Goal: Information Seeking & Learning: Check status

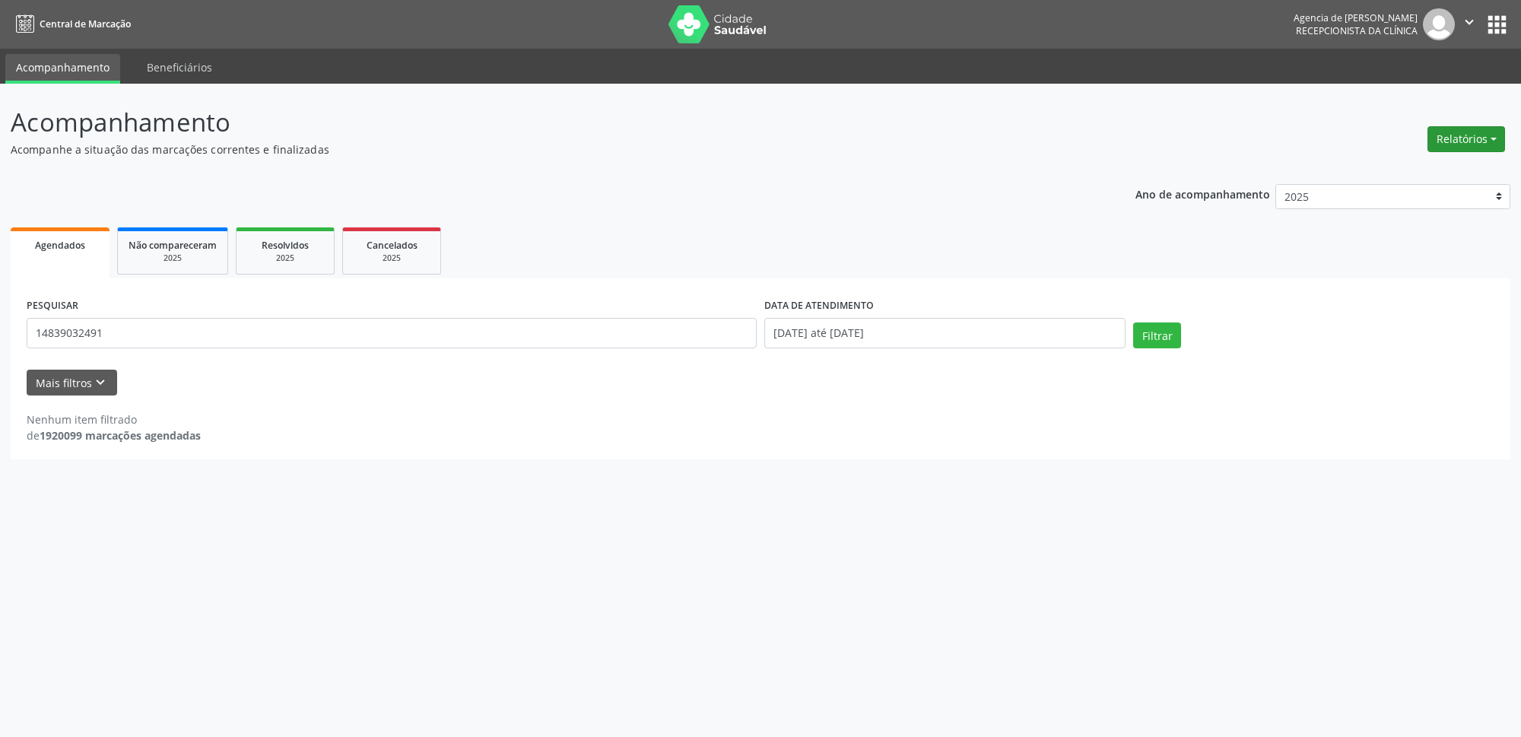
click at [1467, 132] on button "Relatórios" at bounding box center [1467, 139] width 78 height 26
click at [1413, 167] on link "Agendamentos" at bounding box center [1425, 172] width 164 height 21
select select "8"
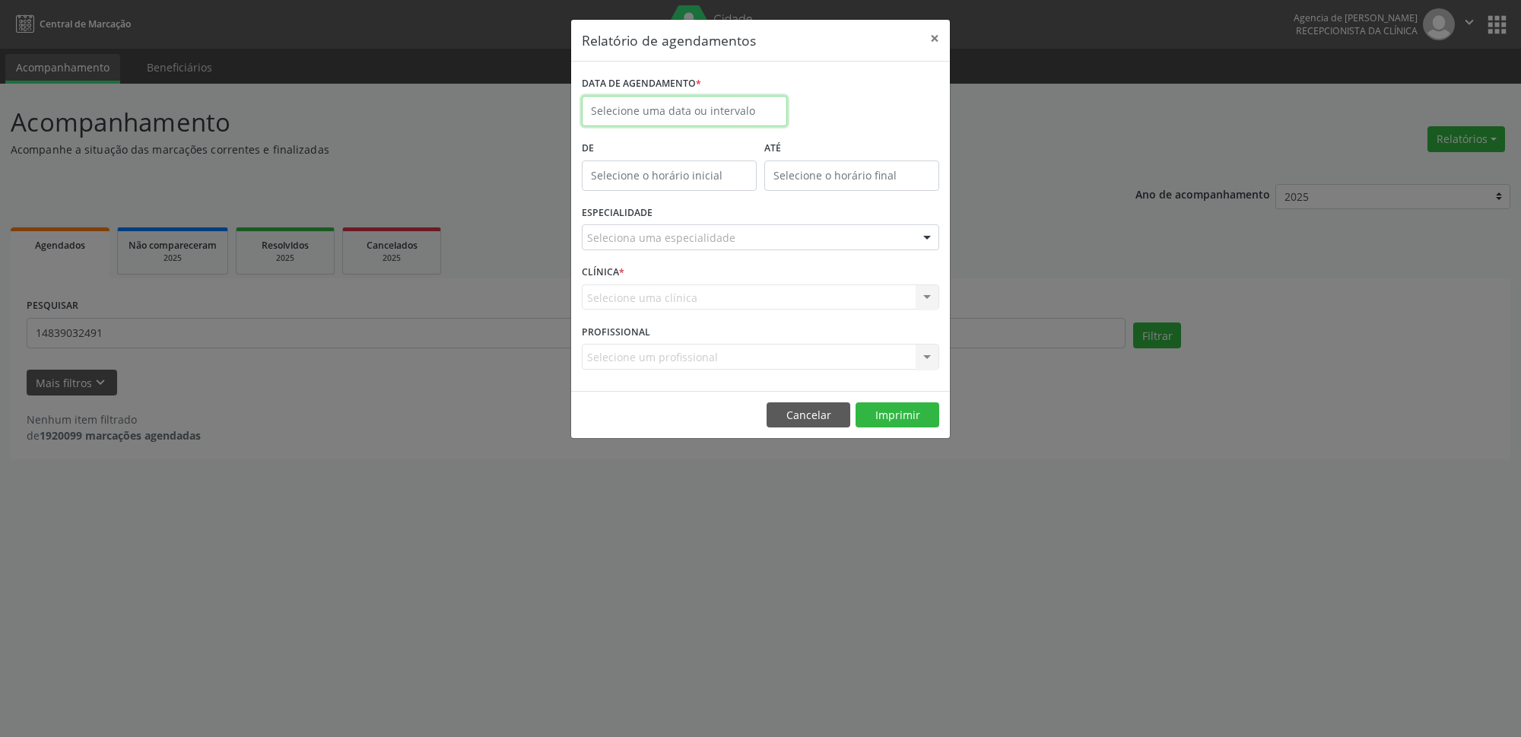
click at [704, 110] on input "text" at bounding box center [684, 111] width 205 height 30
click at [745, 227] on span "11" at bounding box center [733, 221] width 30 height 30
type input "[DATE]"
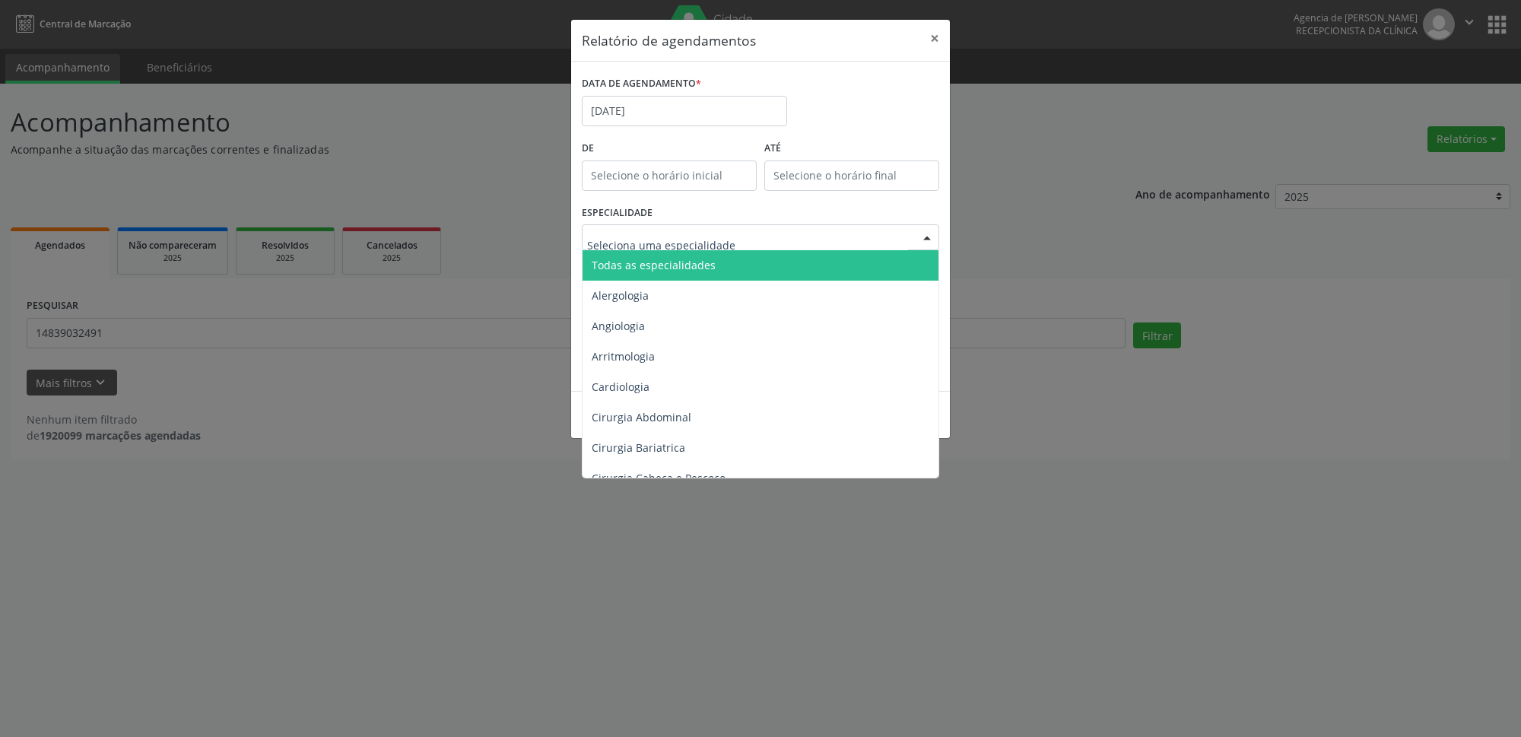
click at [741, 230] on div at bounding box center [761, 237] width 358 height 26
click at [729, 262] on span "Todas as especialidades" at bounding box center [762, 265] width 358 height 30
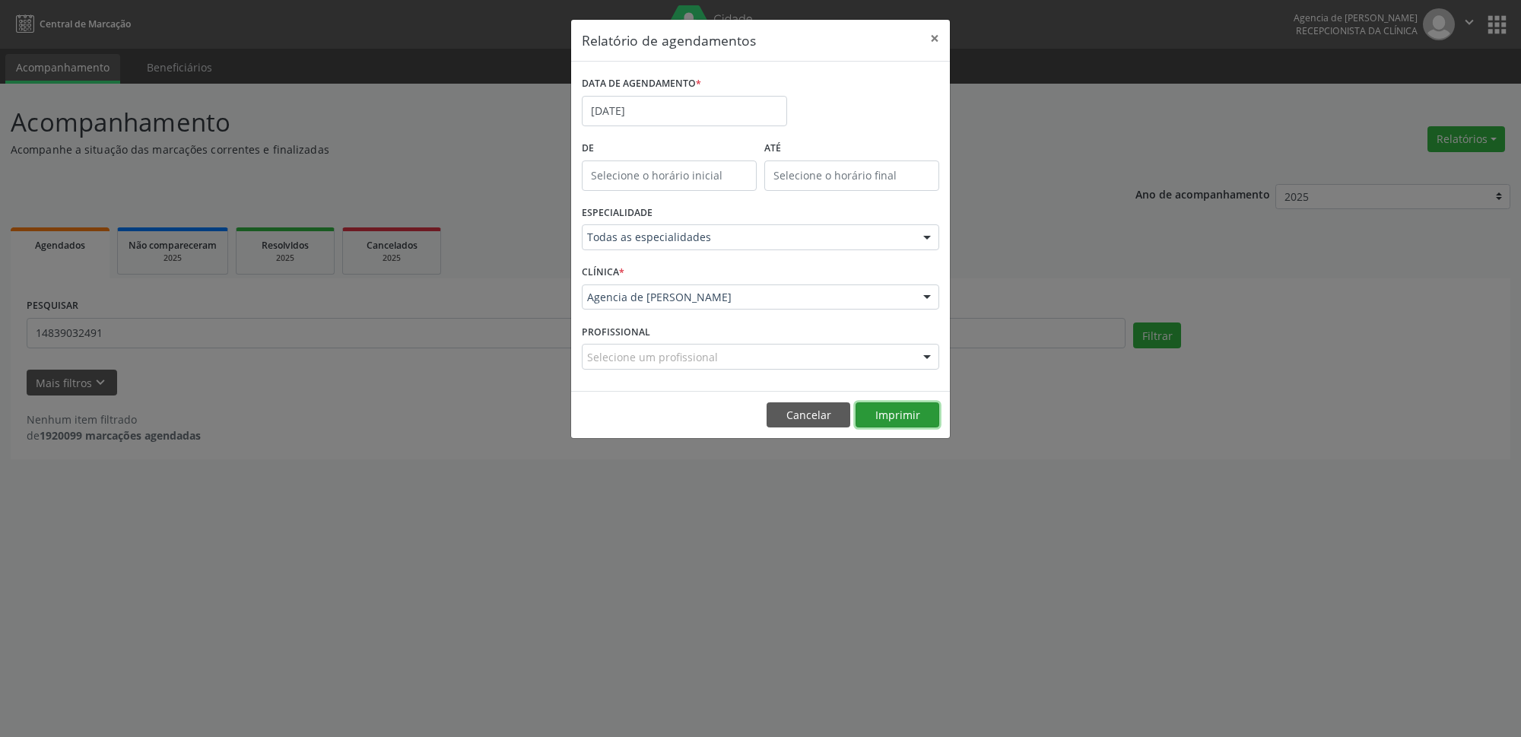
click at [900, 411] on button "Imprimir" at bounding box center [898, 415] width 84 height 26
click at [936, 38] on button "×" at bounding box center [935, 38] width 30 height 37
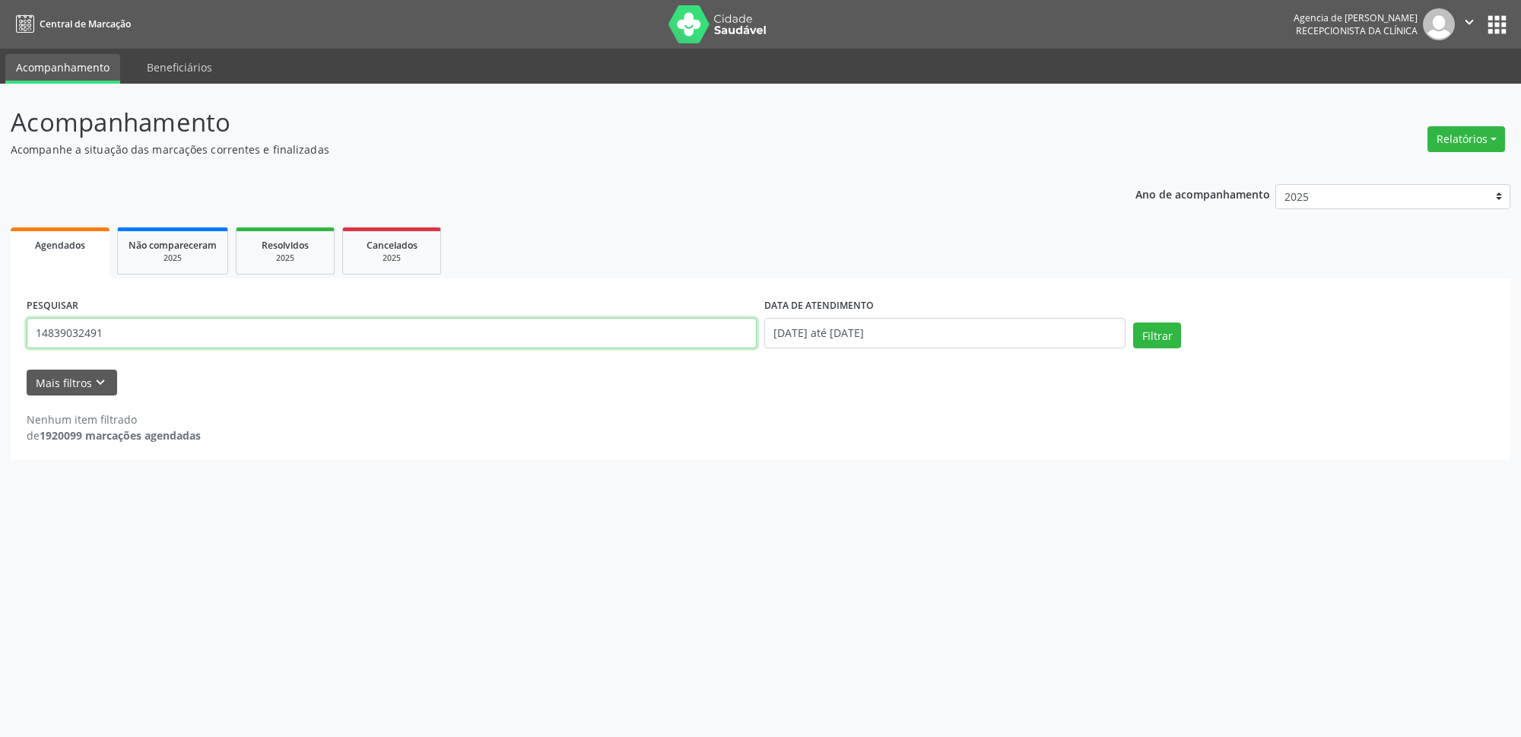
click at [193, 338] on input "14839032491" at bounding box center [392, 333] width 730 height 30
type input "1"
type input "[PERSON_NAME] das [PERSON_NAME]"
click at [928, 339] on input "[DATE] até [DATE]" at bounding box center [944, 333] width 361 height 30
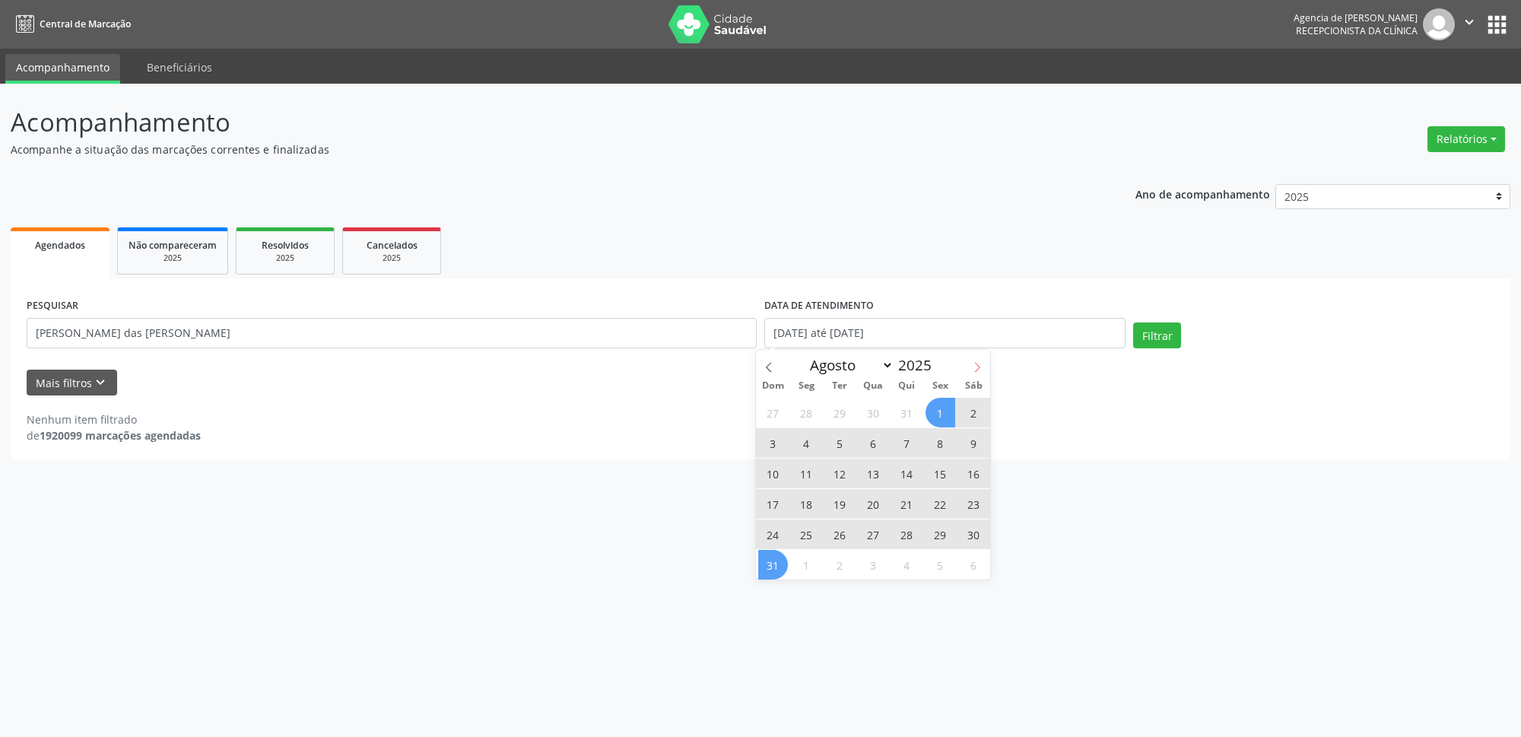
click at [974, 368] on icon at bounding box center [977, 367] width 11 height 11
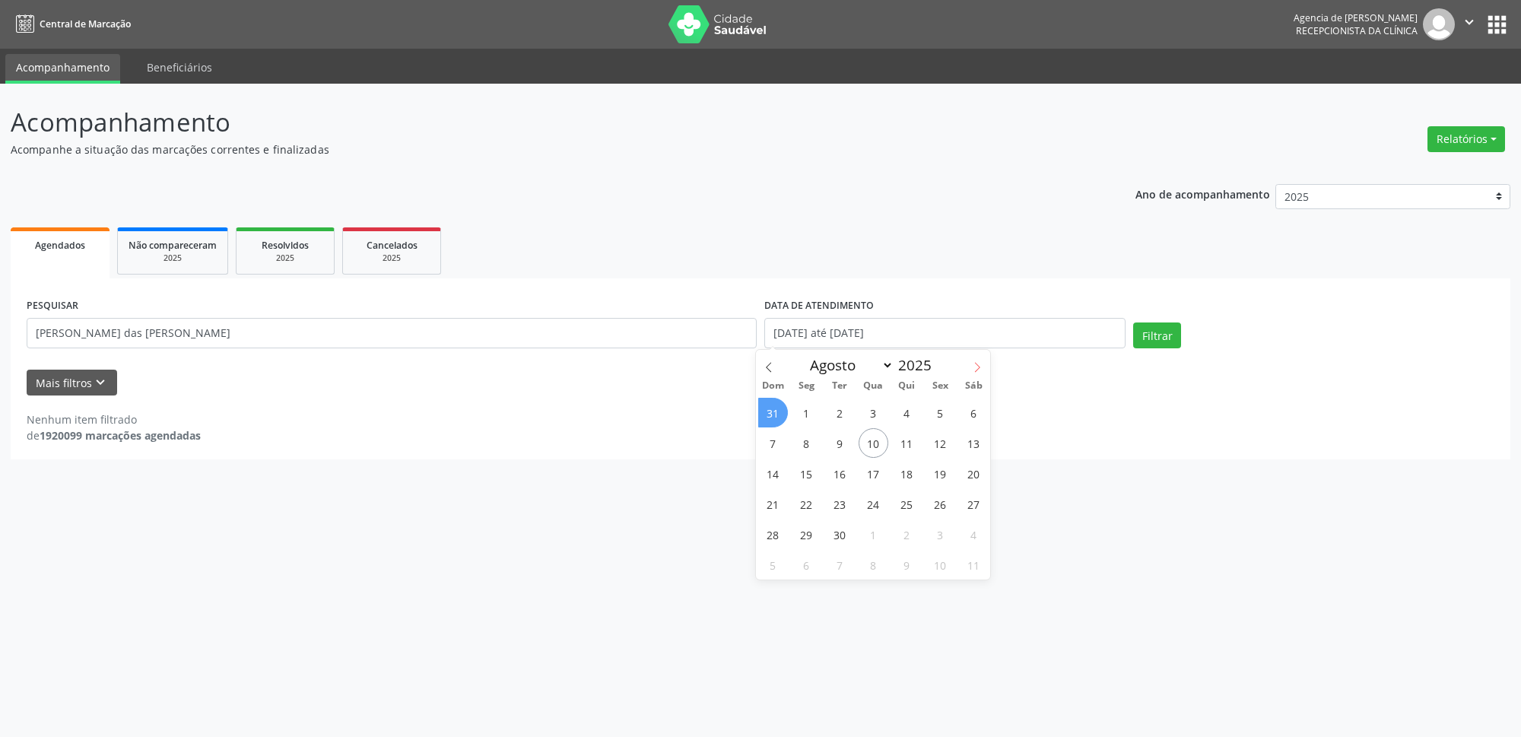
select select "8"
click at [806, 412] on span "1" at bounding box center [807, 413] width 30 height 30
type input "[DATE]"
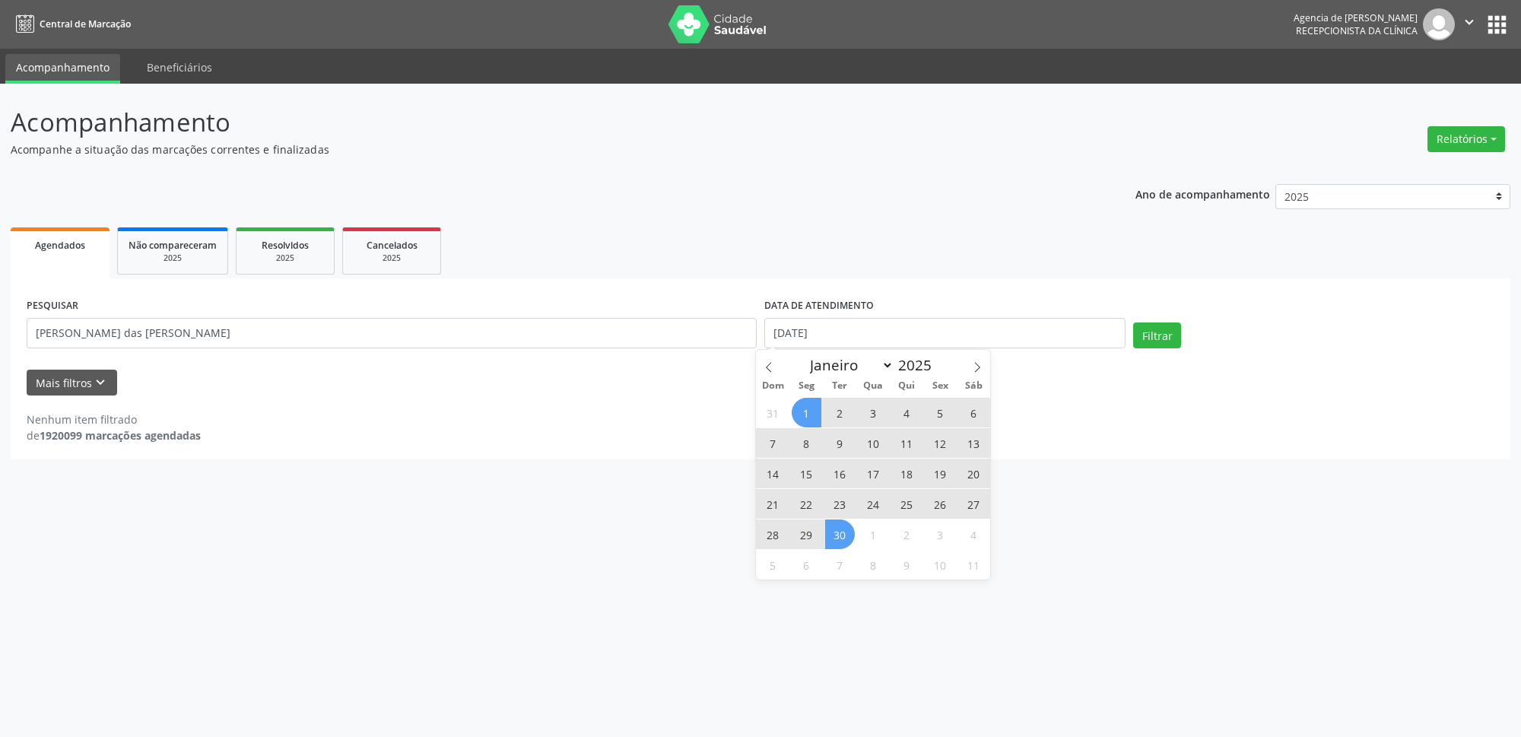
click at [828, 532] on span "30" at bounding box center [840, 535] width 30 height 30
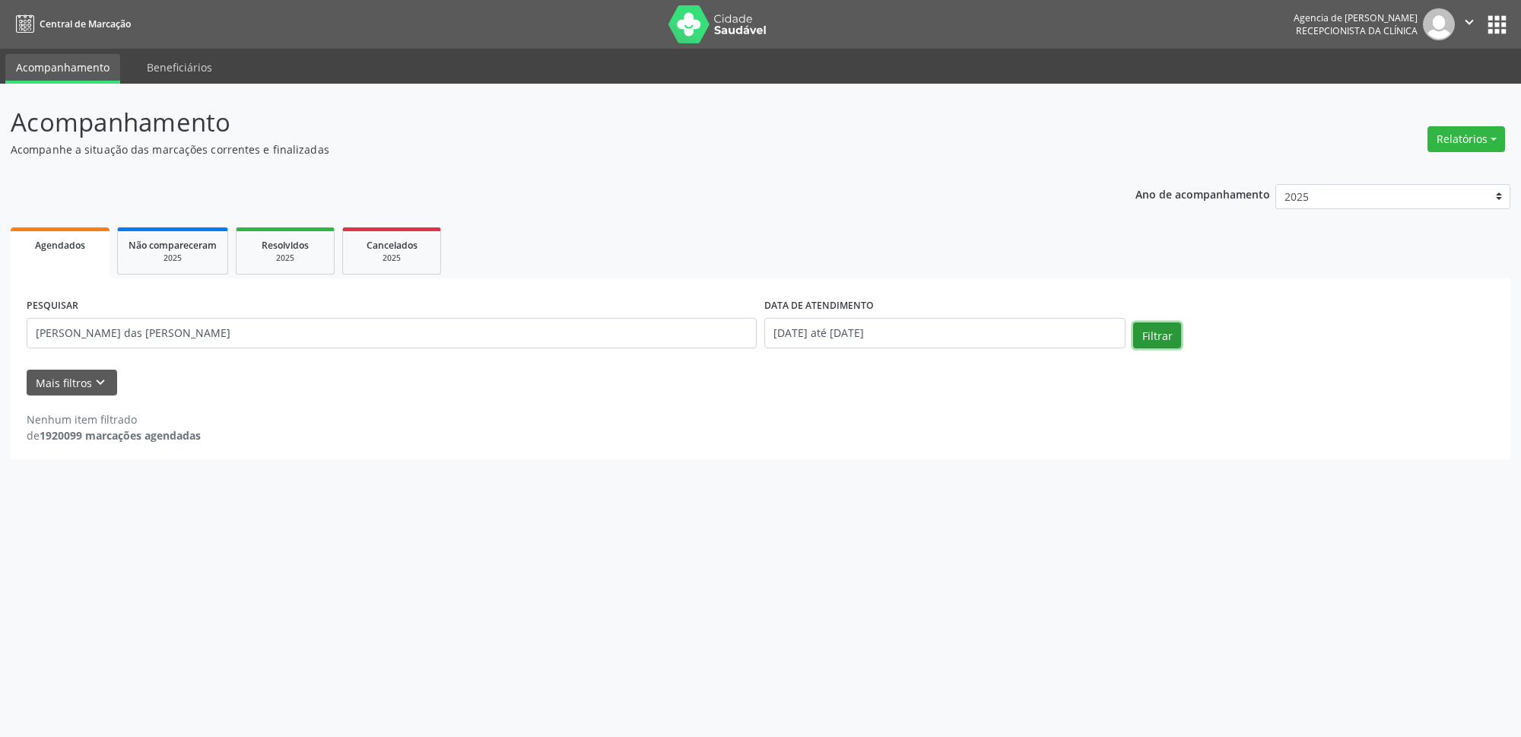
click at [1159, 334] on button "Filtrar" at bounding box center [1157, 336] width 48 height 26
click at [408, 335] on input "[PERSON_NAME] das [PERSON_NAME]" at bounding box center [392, 333] width 730 height 30
type input "[PERSON_NAME] das [PERSON_NAME]"
click at [1133, 323] on button "Filtrar" at bounding box center [1157, 336] width 48 height 26
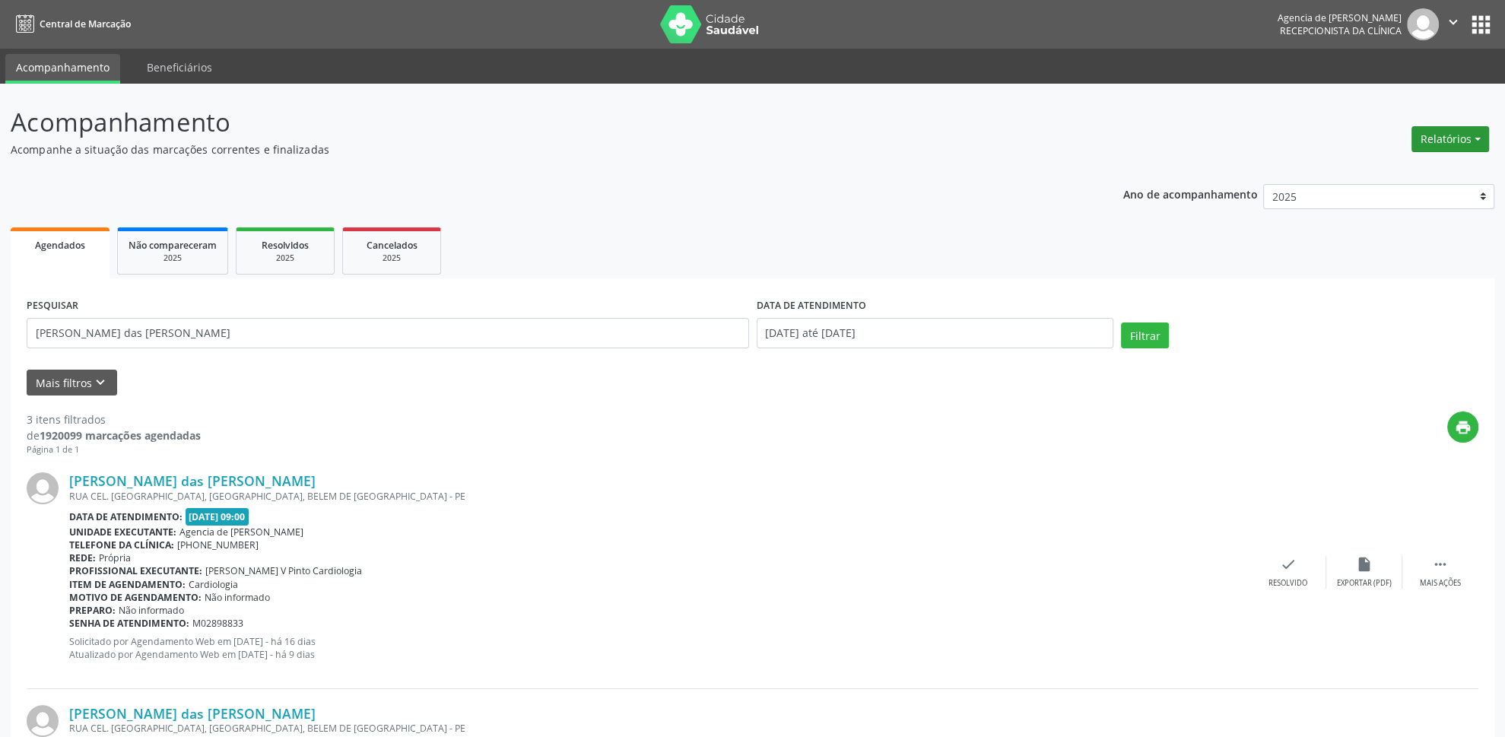
click at [1425, 138] on button "Relatórios" at bounding box center [1451, 139] width 78 height 26
drag, startPoint x: 1384, startPoint y: 160, endPoint x: 1372, endPoint y: 180, distance: 23.2
click at [1383, 162] on ul "Agendamentos Procedimentos realizados" at bounding box center [1409, 183] width 165 height 55
click at [1372, 180] on link "Agendamentos" at bounding box center [1409, 172] width 164 height 21
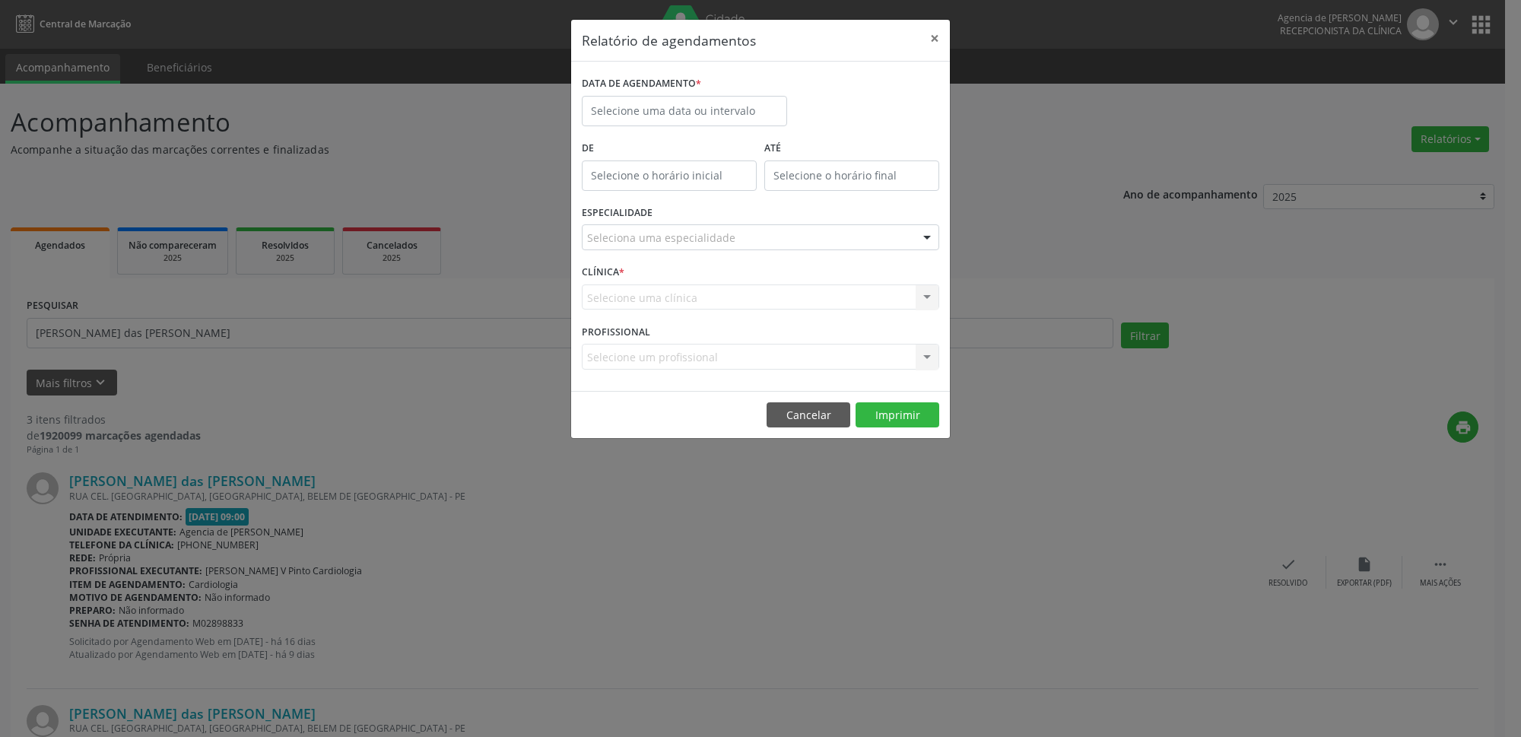
click at [664, 84] on label "DATA DE AGENDAMENTO *" at bounding box center [641, 84] width 119 height 24
click at [663, 113] on input "text" at bounding box center [684, 111] width 205 height 30
click at [688, 224] on span "10" at bounding box center [700, 221] width 30 height 30
type input "[DATE]"
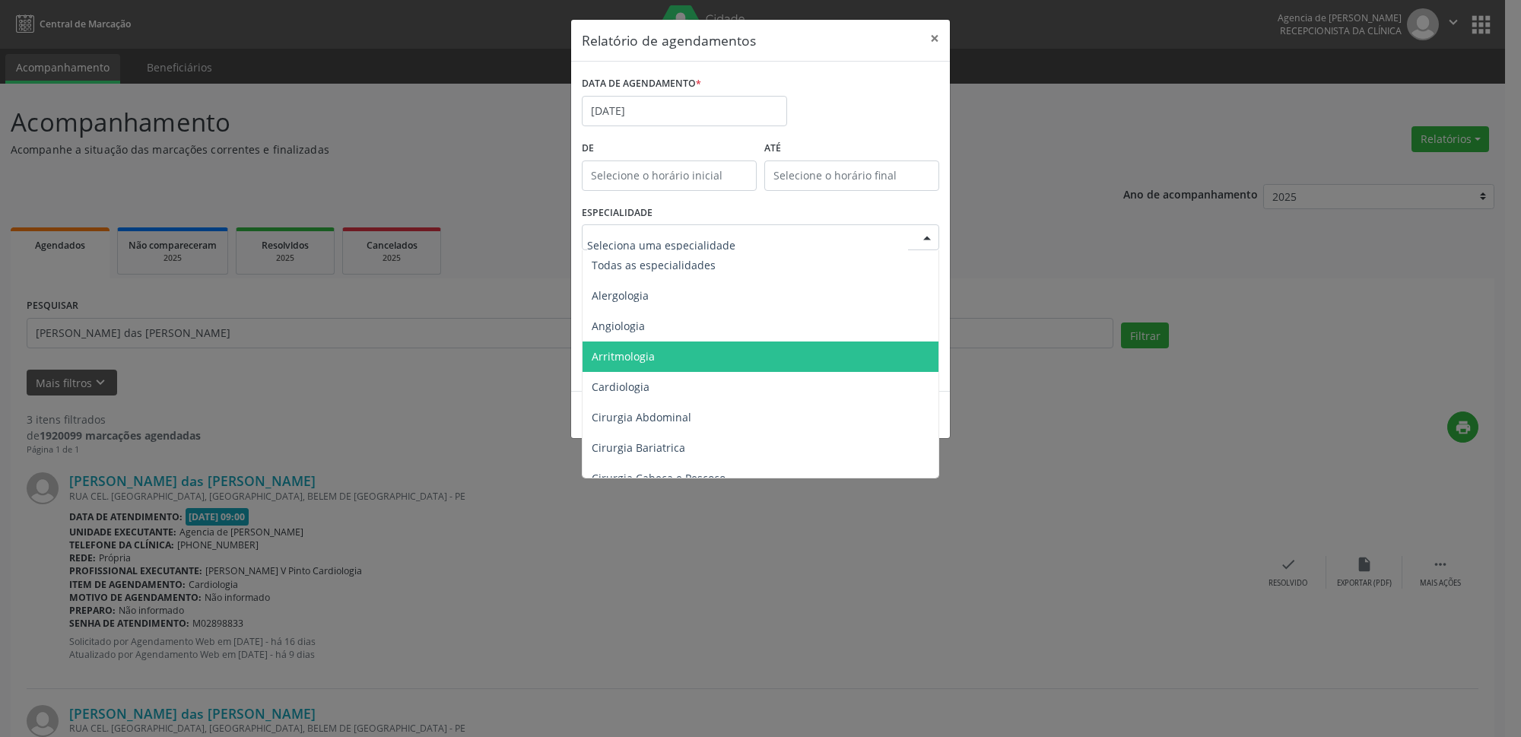
click at [684, 370] on span "Arritmologia" at bounding box center [762, 357] width 358 height 30
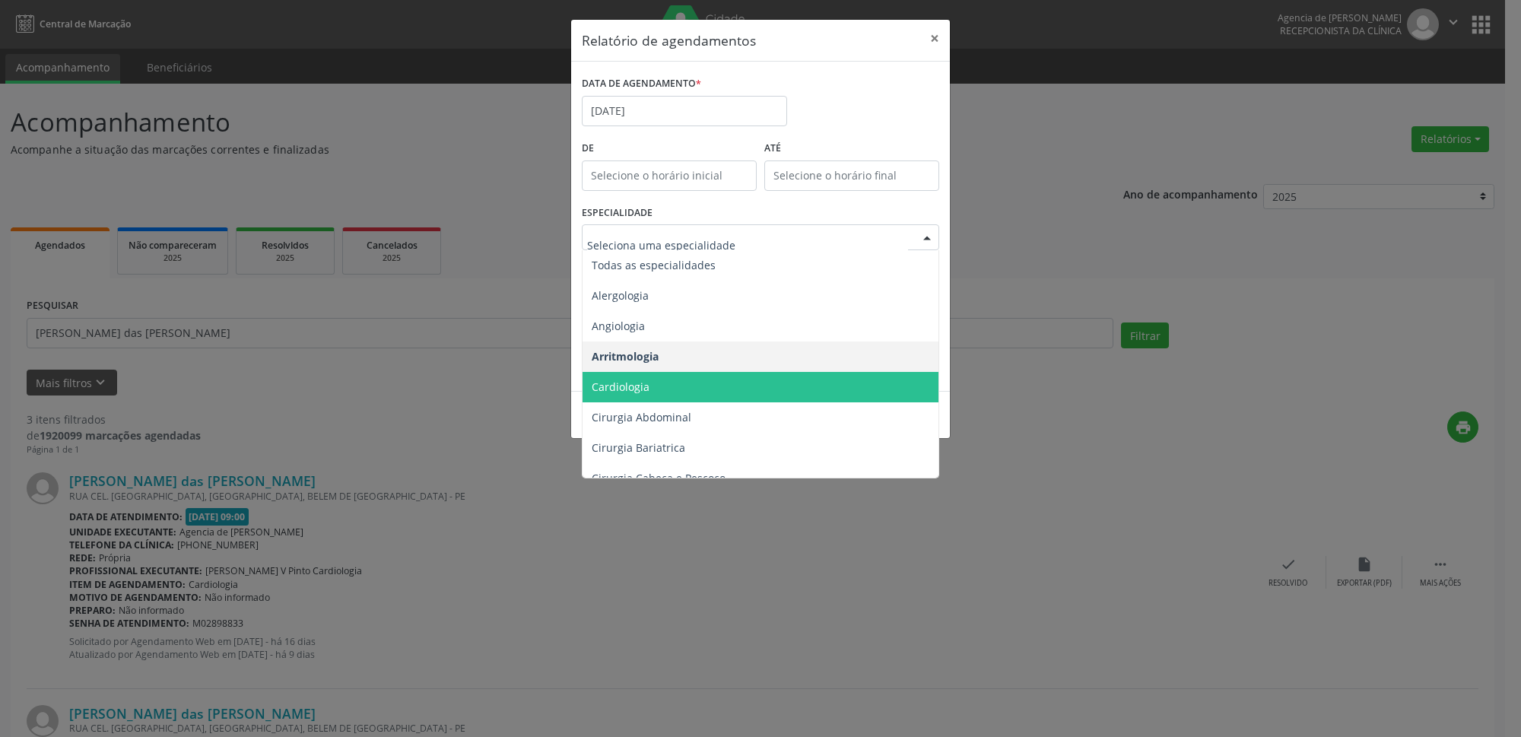
click at [666, 391] on span "Cardiologia" at bounding box center [762, 387] width 358 height 30
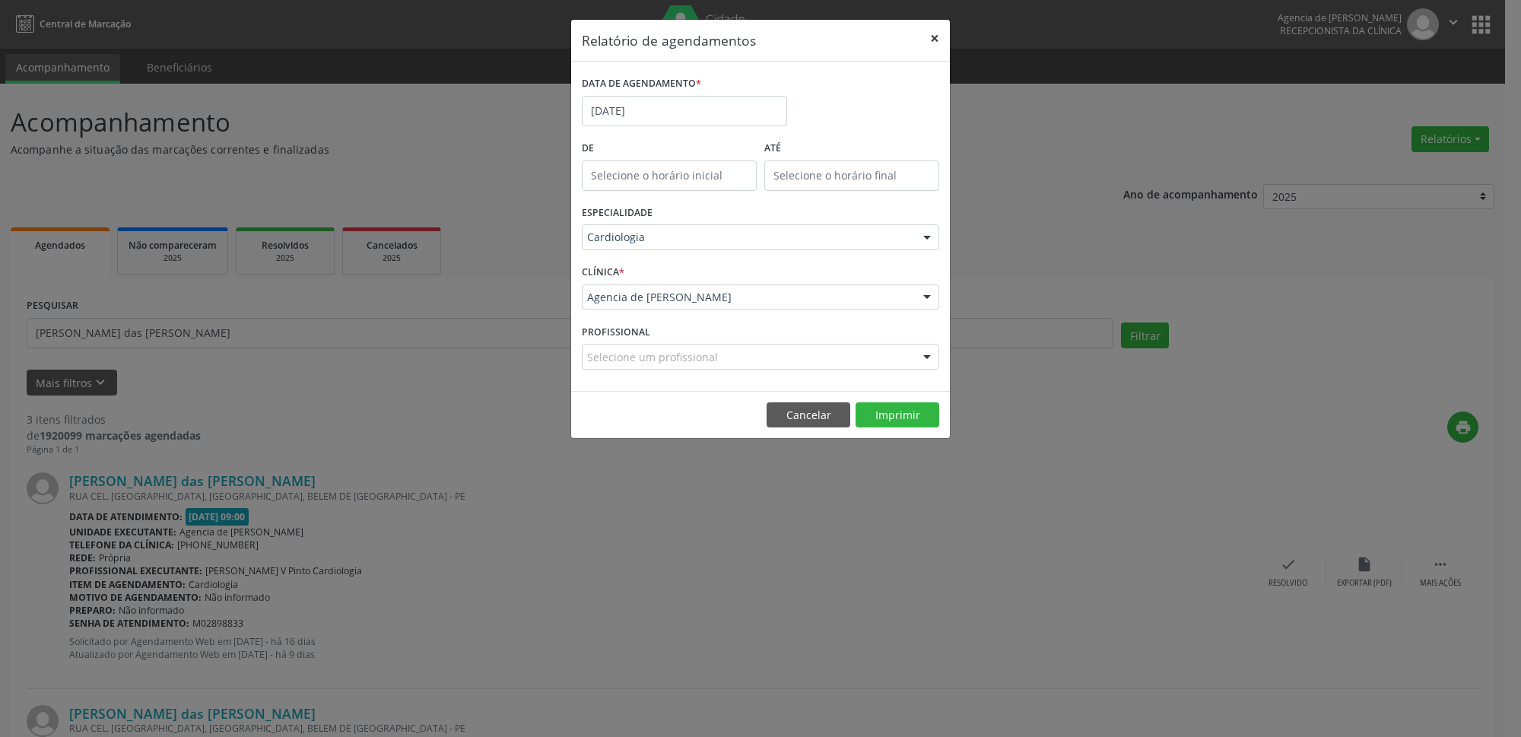
click at [942, 31] on button "×" at bounding box center [935, 38] width 30 height 37
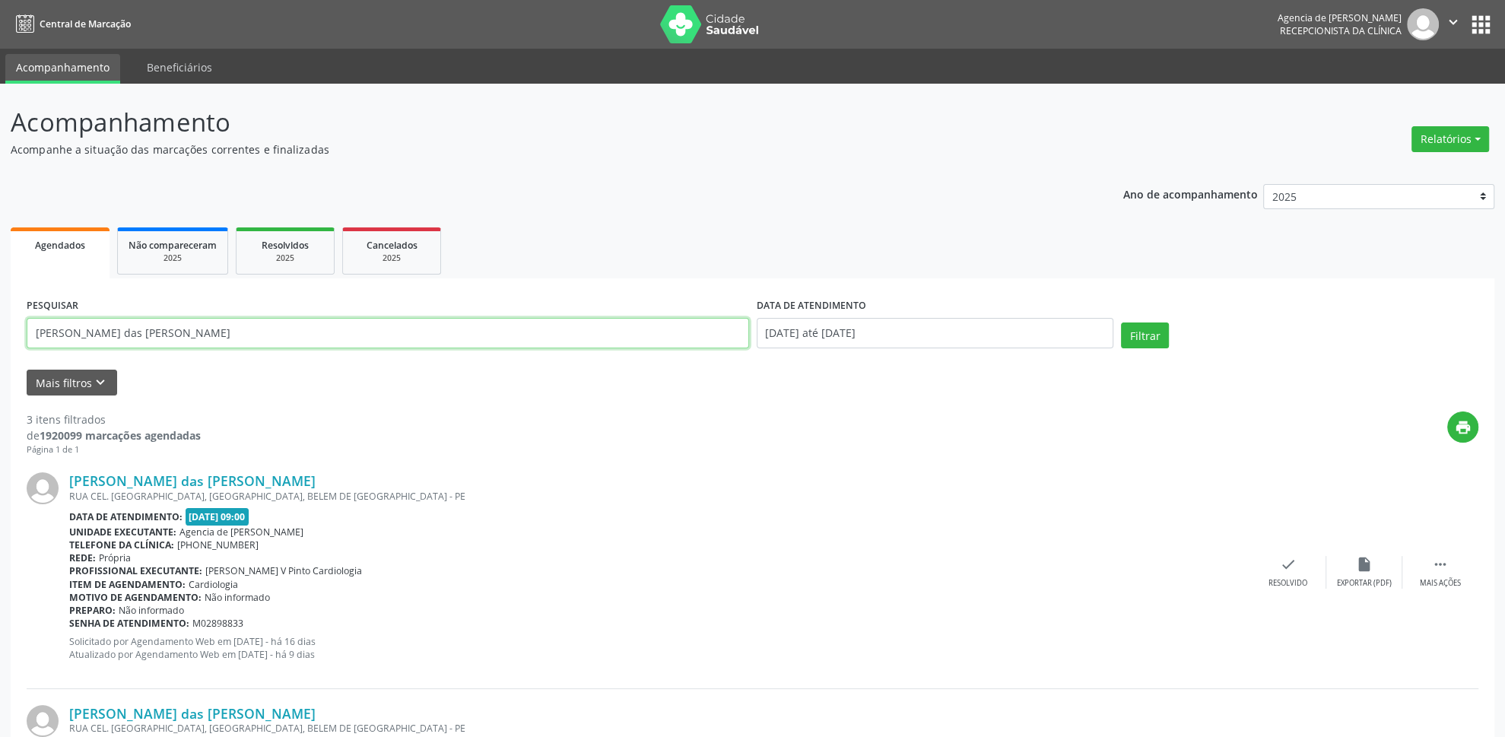
click at [276, 335] on input "[PERSON_NAME] das [PERSON_NAME]" at bounding box center [388, 333] width 723 height 30
type input "m"
type input "robespierre [PERSON_NAME]"
click at [1146, 323] on button "Filtrar" at bounding box center [1145, 336] width 48 height 26
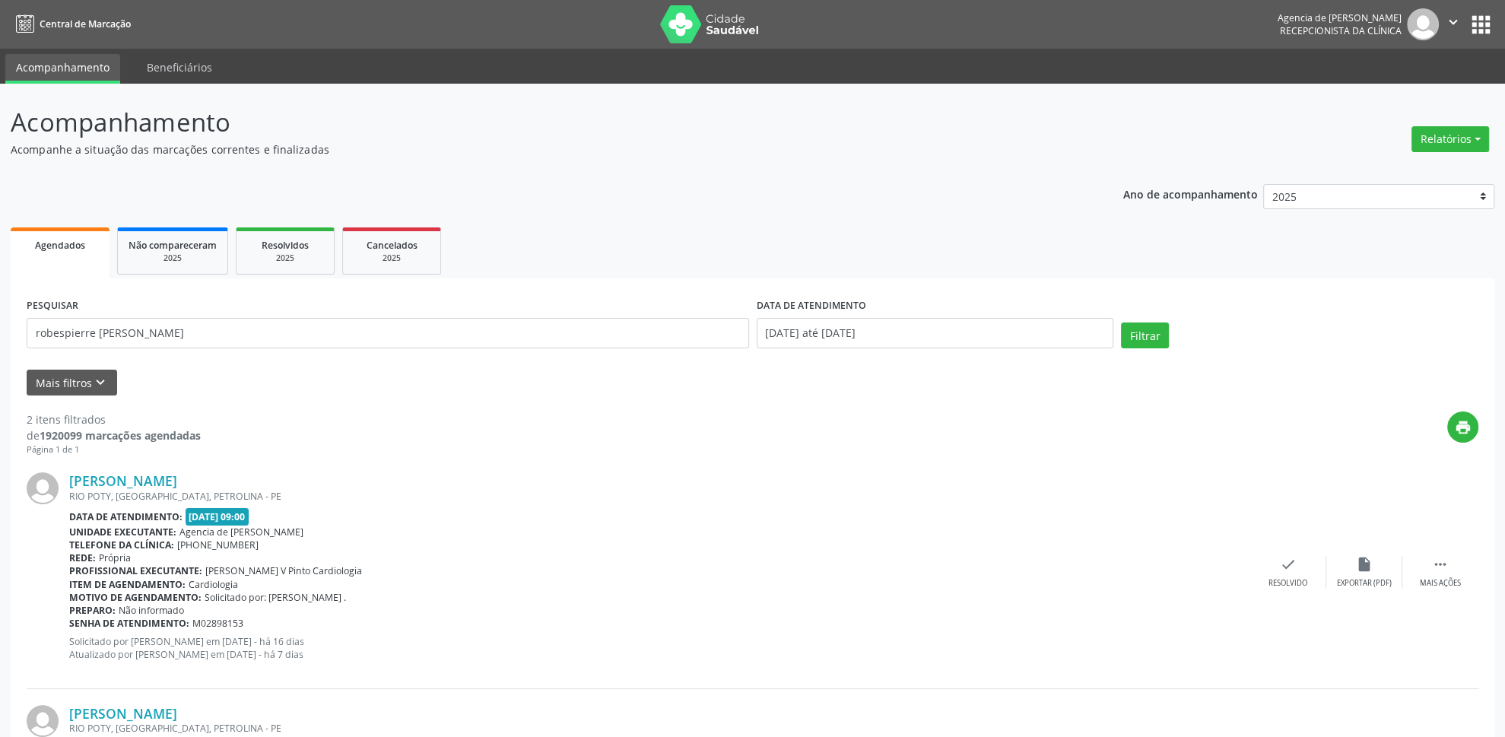
scroll to position [210, 0]
